Goal: Transaction & Acquisition: Book appointment/travel/reservation

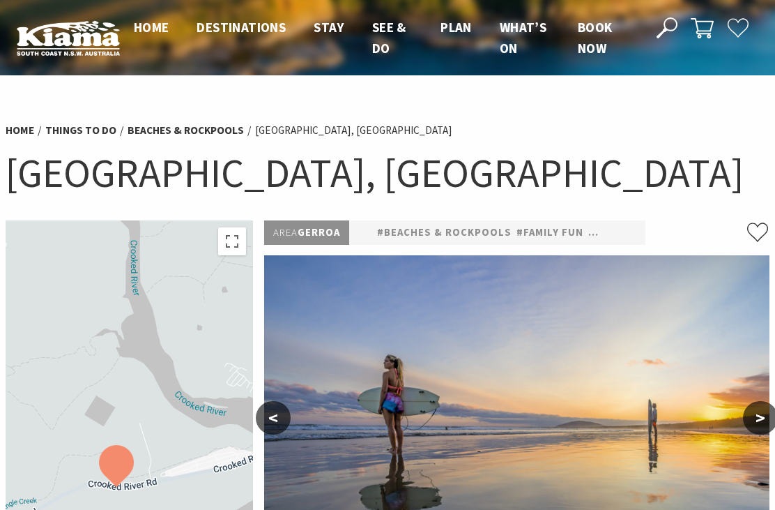
click at [589, 41] on span "Book now" at bounding box center [595, 38] width 35 height 38
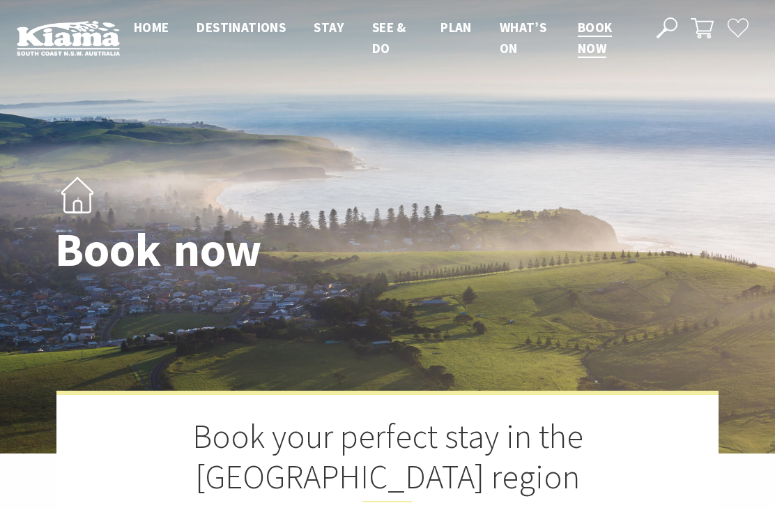
select select "3"
select select "2"
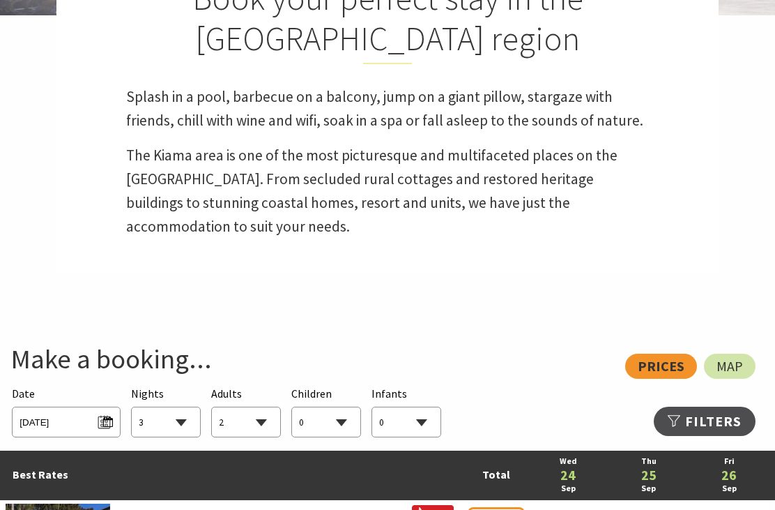
scroll to position [438, 0]
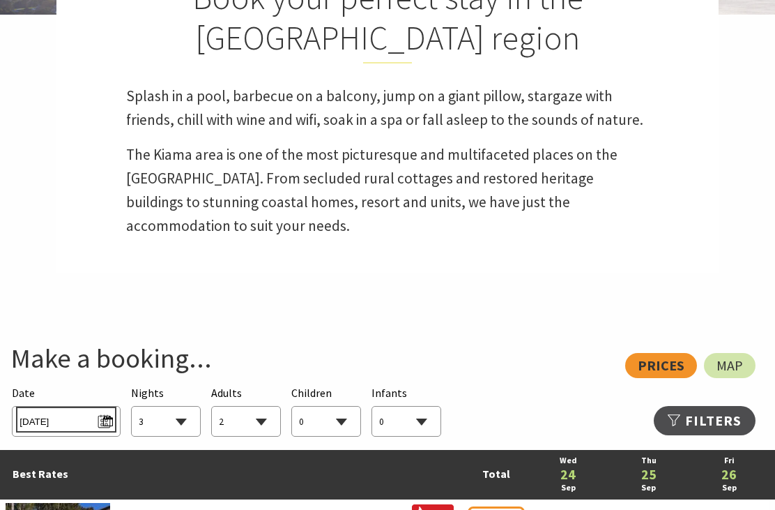
click at [76, 416] on span "[DATE]" at bounding box center [66, 419] width 93 height 19
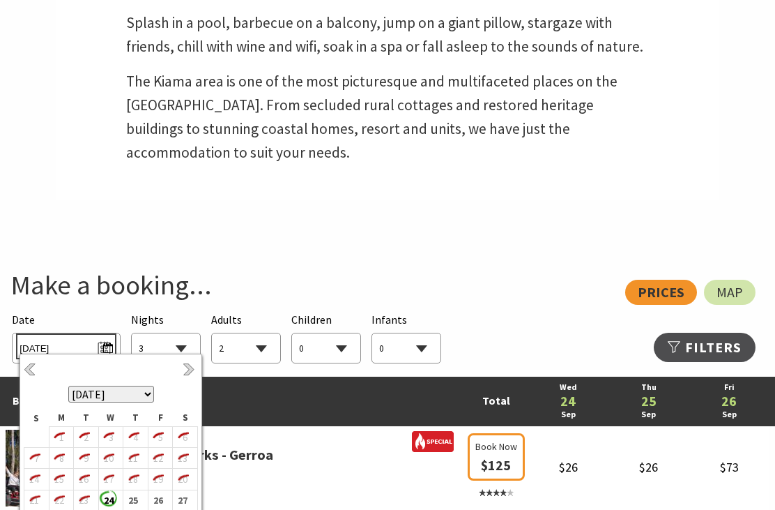
scroll to position [520, 0]
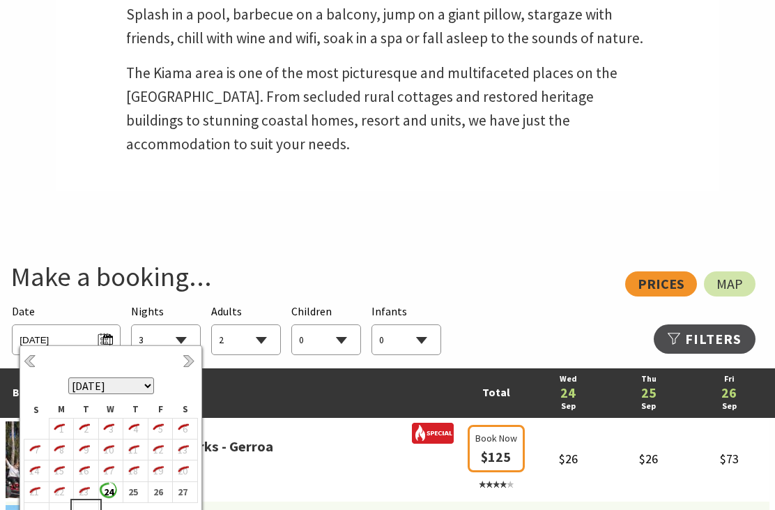
click at [84, 509] on b "30" at bounding box center [83, 512] width 18 height 18
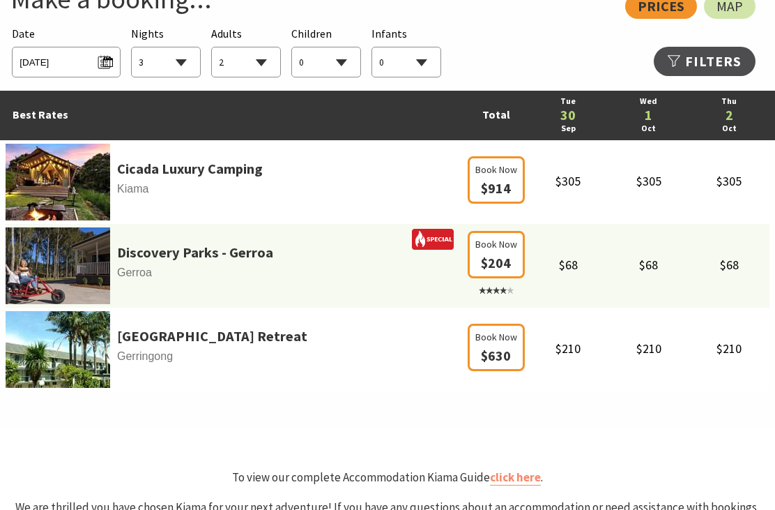
scroll to position [798, 0]
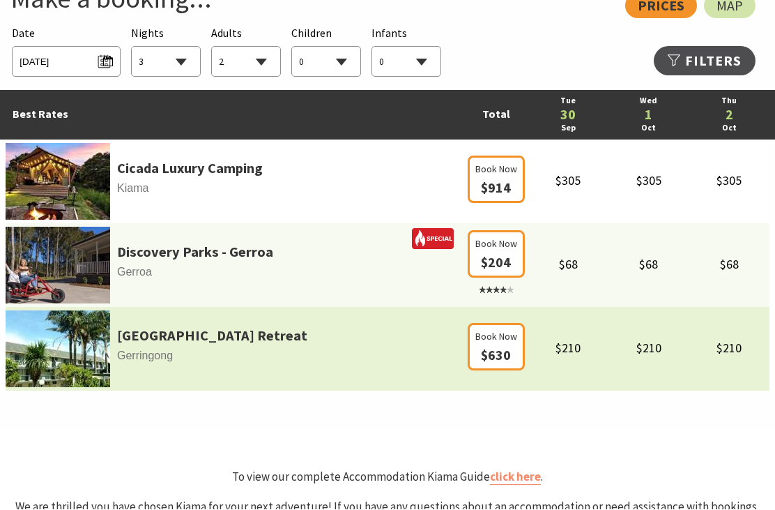
click at [445, 324] on td "[GEOGRAPHIC_DATA] [GEOGRAPHIC_DATA]" at bounding box center [235, 349] width 459 height 84
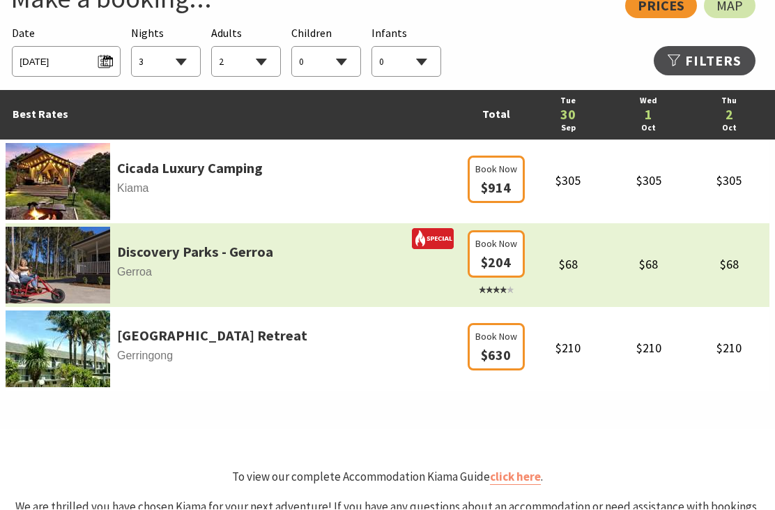
click at [404, 290] on td "Discovery Parks - Gerroa Gerroa" at bounding box center [235, 266] width 459 height 84
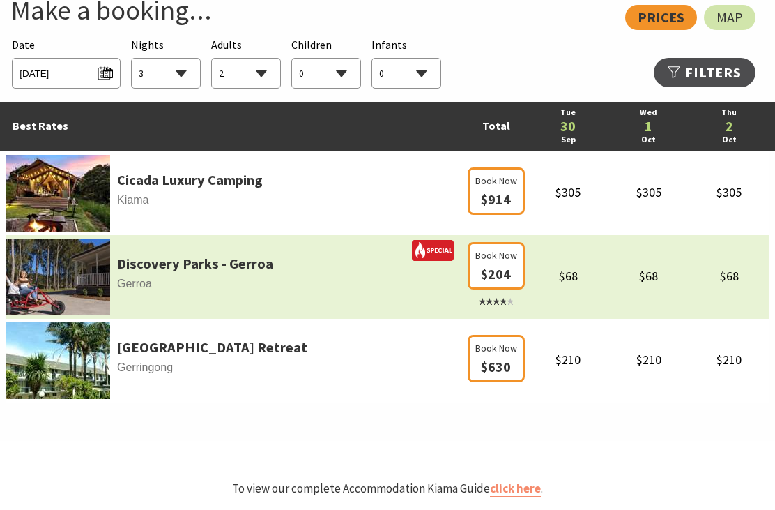
scroll to position [787, 0]
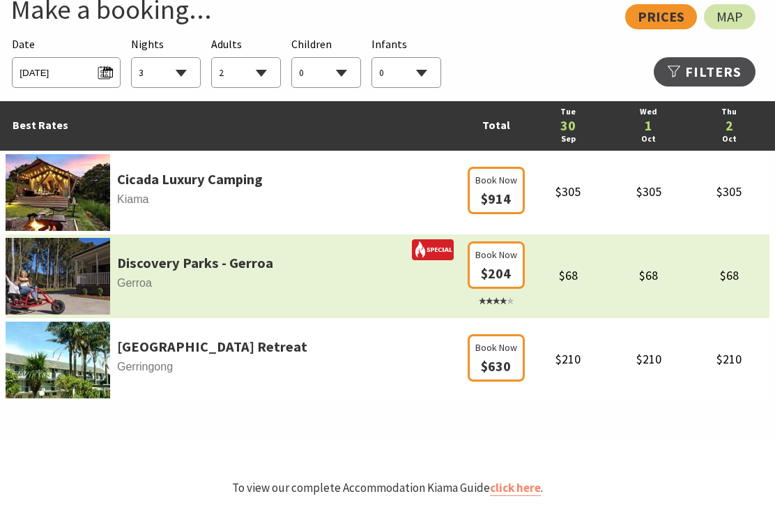
click at [567, 272] on span "$68" at bounding box center [568, 275] width 19 height 16
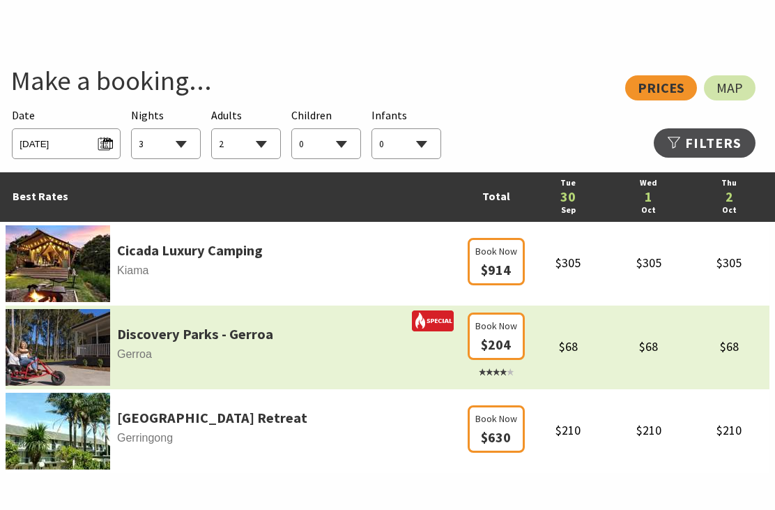
scroll to position [716, 0]
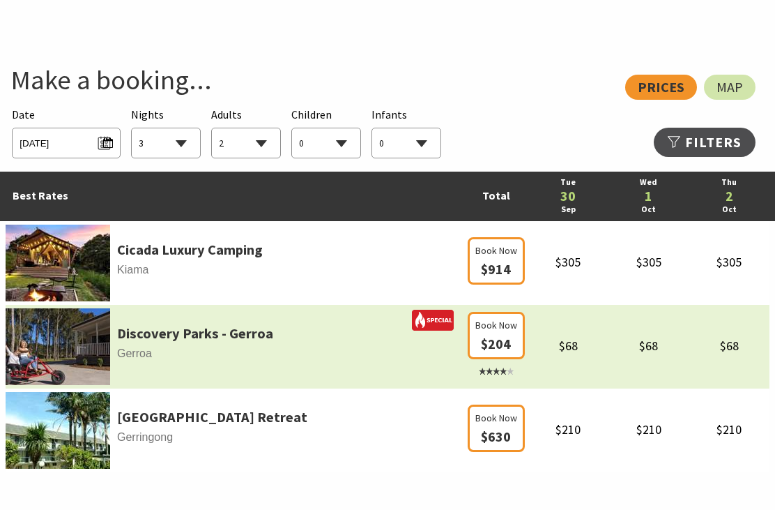
click at [91, 351] on img at bounding box center [58, 347] width 105 height 77
click at [743, 75] on link "Map" at bounding box center [730, 87] width 52 height 25
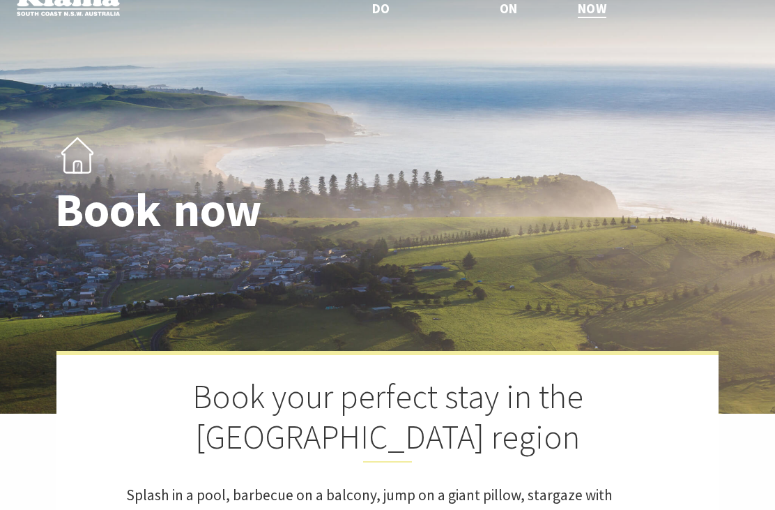
scroll to position [0, 0]
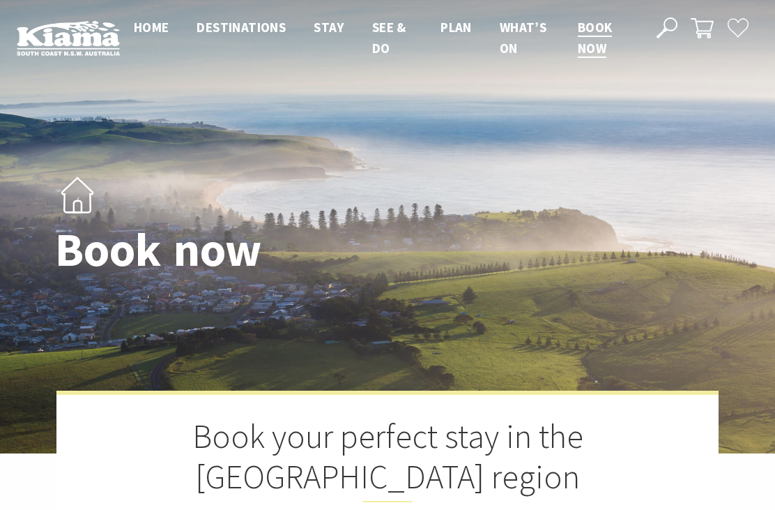
select select "3"
